Goal: Task Accomplishment & Management: Manage account settings

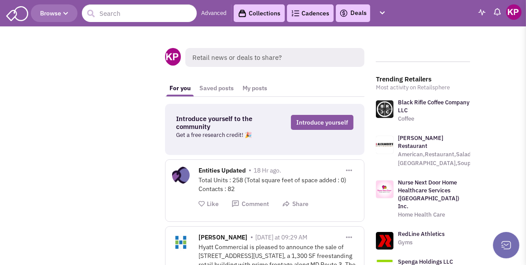
click at [356, 13] on link "Deals" at bounding box center [352, 13] width 27 height 11
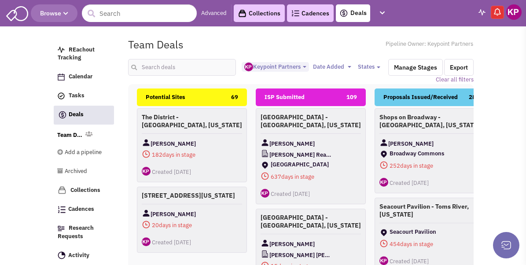
select select "1896"
select select
click at [183, 65] on input "text" at bounding box center [181, 67] width 107 height 17
type input "providence"
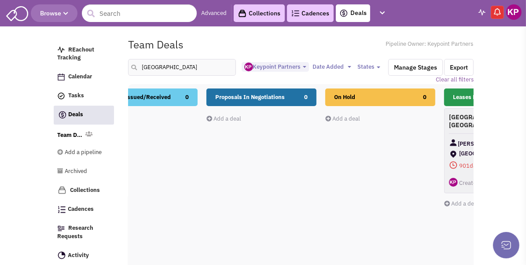
scroll to position [0, 294]
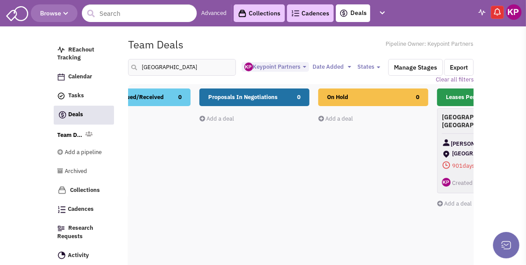
drag, startPoint x: 457, startPoint y: 98, endPoint x: 310, endPoint y: 118, distance: 148.3
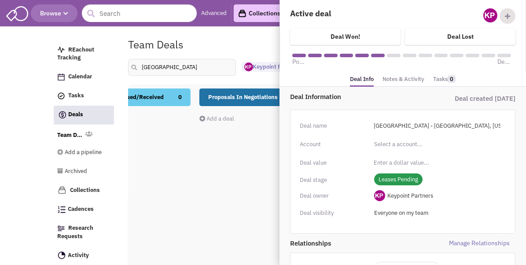
click at [415, 80] on link "Notes & Activity" at bounding box center [403, 79] width 42 height 13
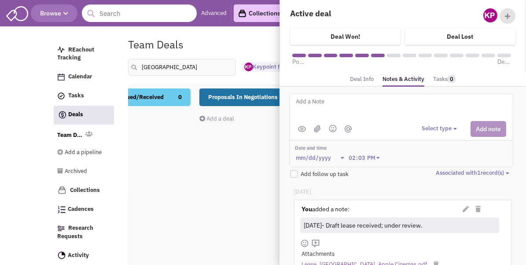
click at [404, 108] on textarea at bounding box center [404, 108] width 218 height 24
type textarea "[DATE]- Revised lease received; under review."
click at [432, 128] on button "Select type" at bounding box center [440, 128] width 38 height 8
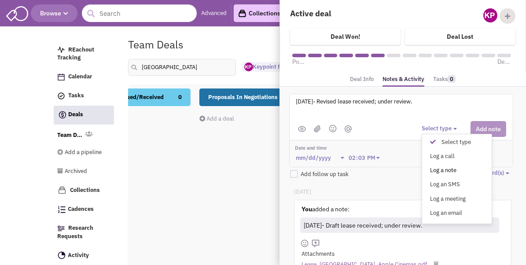
click at [441, 171] on div "Log a note" at bounding box center [435, 170] width 22 height 8
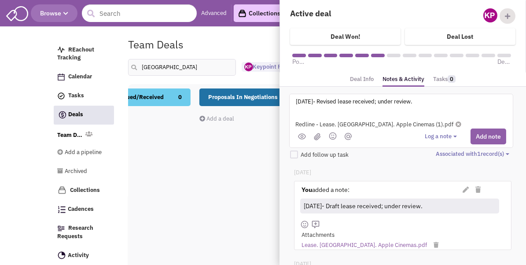
click at [485, 130] on button "Add note" at bounding box center [488, 136] width 36 height 16
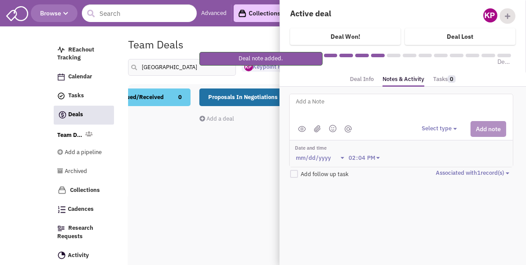
click at [241, 39] on div "Team Deals Pipeline Owner: Keypoint Partners" at bounding box center [300, 44] width 357 height 20
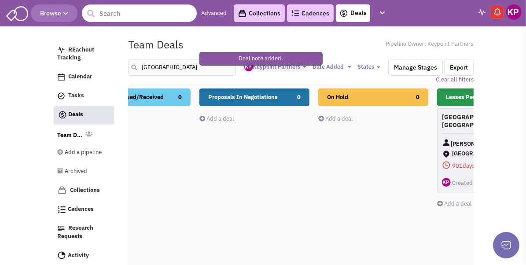
click at [519, 11] on img at bounding box center [513, 11] width 15 height 15
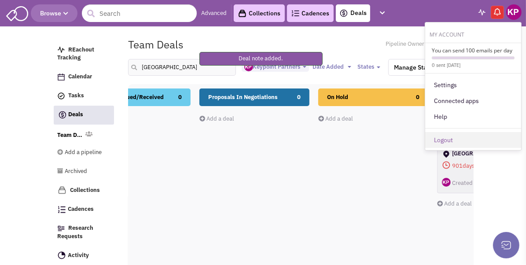
click at [469, 137] on link "Logout" at bounding box center [473, 140] width 96 height 16
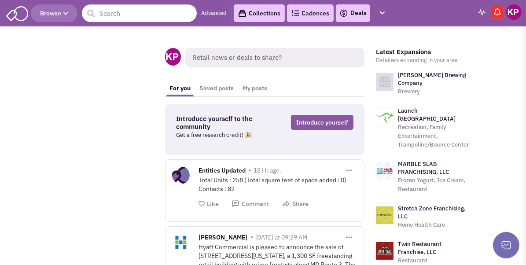
click at [355, 15] on link "Deals" at bounding box center [352, 13] width 27 height 11
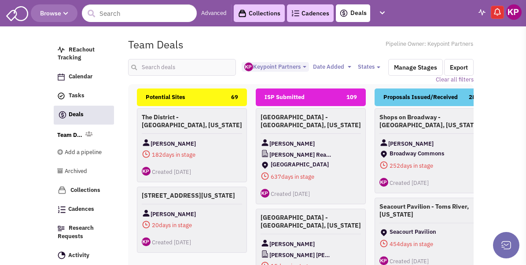
select select "1896"
select select
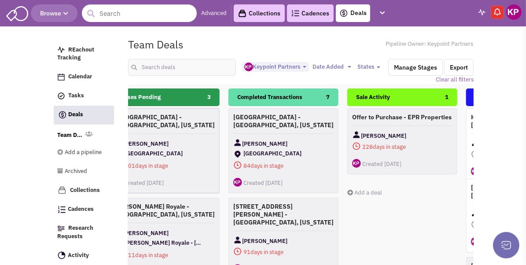
scroll to position [0, 622]
drag, startPoint x: 460, startPoint y: 95, endPoint x: 149, endPoint y: 116, distance: 311.7
click at [149, 116] on div "Potential Sites 69 The District - [GEOGRAPHIC_DATA], [US_STATE] [PERSON_NAME] 1…" at bounding box center [341, 242] width 1663 height 308
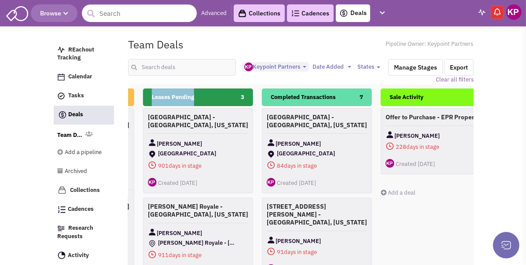
drag, startPoint x: 195, startPoint y: 95, endPoint x: 201, endPoint y: 99, distance: 7.3
click at [212, 95] on div "Potential Sites 69 The District - [GEOGRAPHIC_DATA], [US_STATE] [PERSON_NAME] 1…" at bounding box center [376, 242] width 1663 height 308
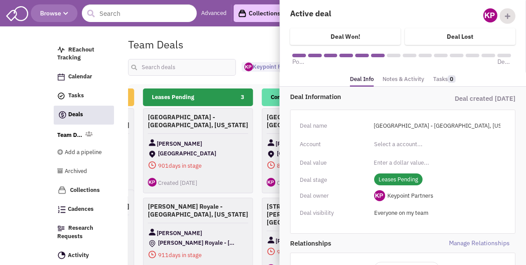
click at [403, 80] on link "Notes & Activity" at bounding box center [403, 79] width 42 height 13
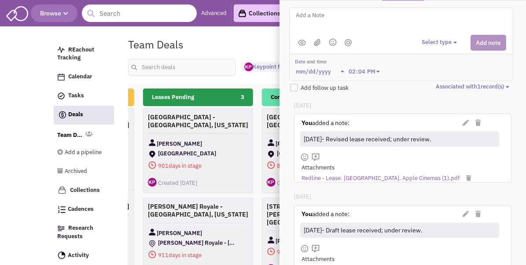
scroll to position [132, 0]
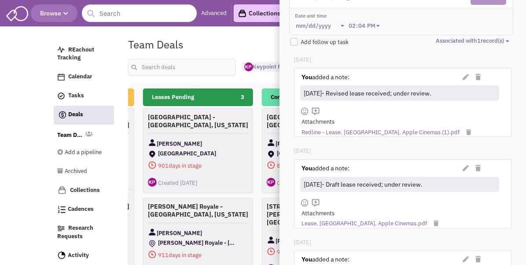
click at [381, 92] on div "[DATE]- Revised lease received; under review." at bounding box center [399, 93] width 194 height 13
click at [462, 77] on div at bounding box center [473, 77] width 32 height 9
click at [464, 76] on icon at bounding box center [465, 77] width 6 height 6
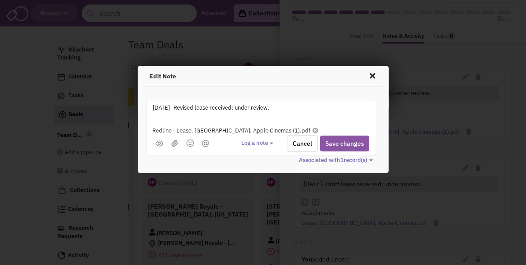
drag, startPoint x: 214, startPoint y: 109, endPoint x: 286, endPoint y: 103, distance: 71.9
click at [286, 103] on textarea "[DATE]- Revised lease received; under review." at bounding box center [261, 115] width 218 height 24
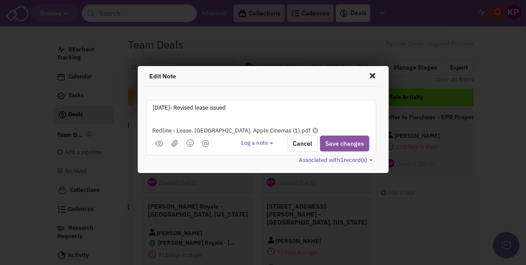
type textarea "[DATE]- Revised lease issued."
